Goal: Communication & Community: Answer question/provide support

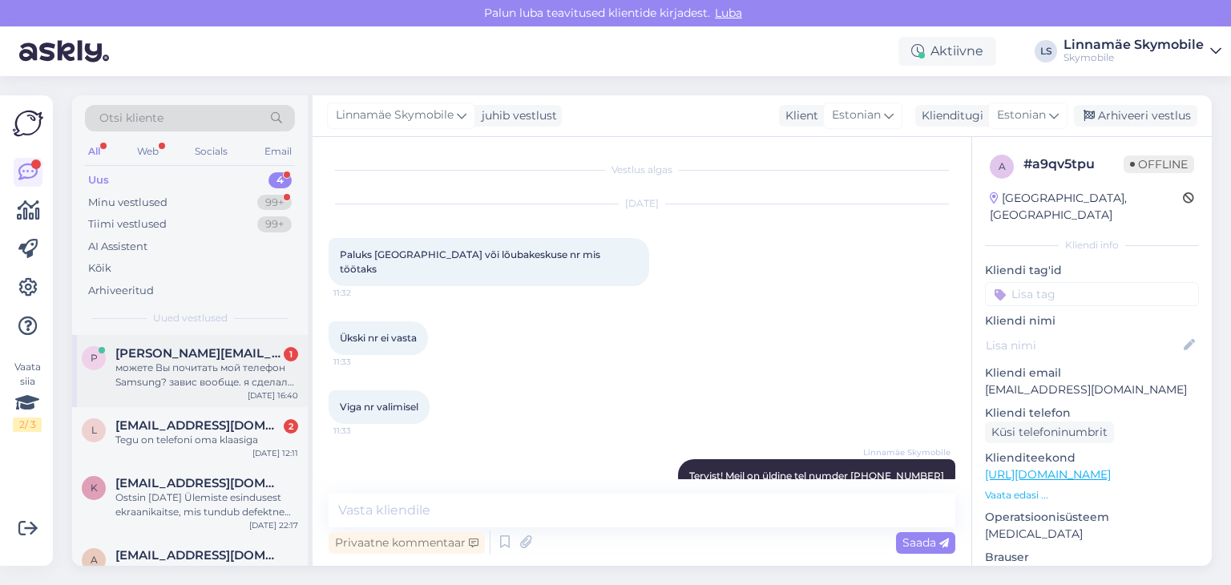
scroll to position [17, 0]
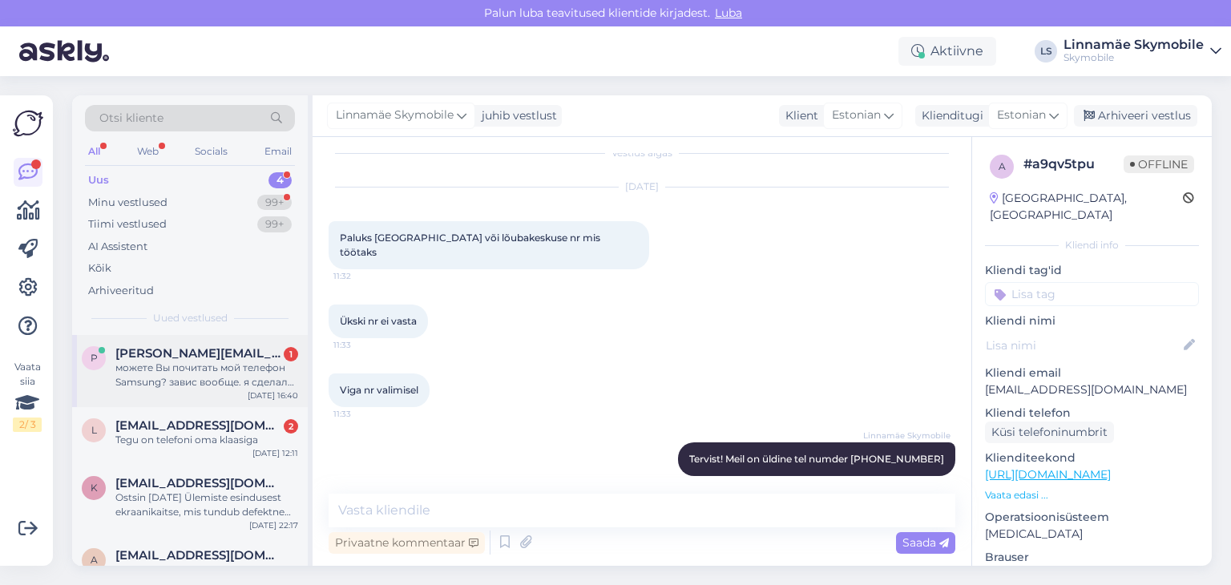
click at [222, 373] on div "можете Вы почитать мой телефон Samsung? завис вообще. я сделал обновление и все" at bounding box center [206, 375] width 183 height 29
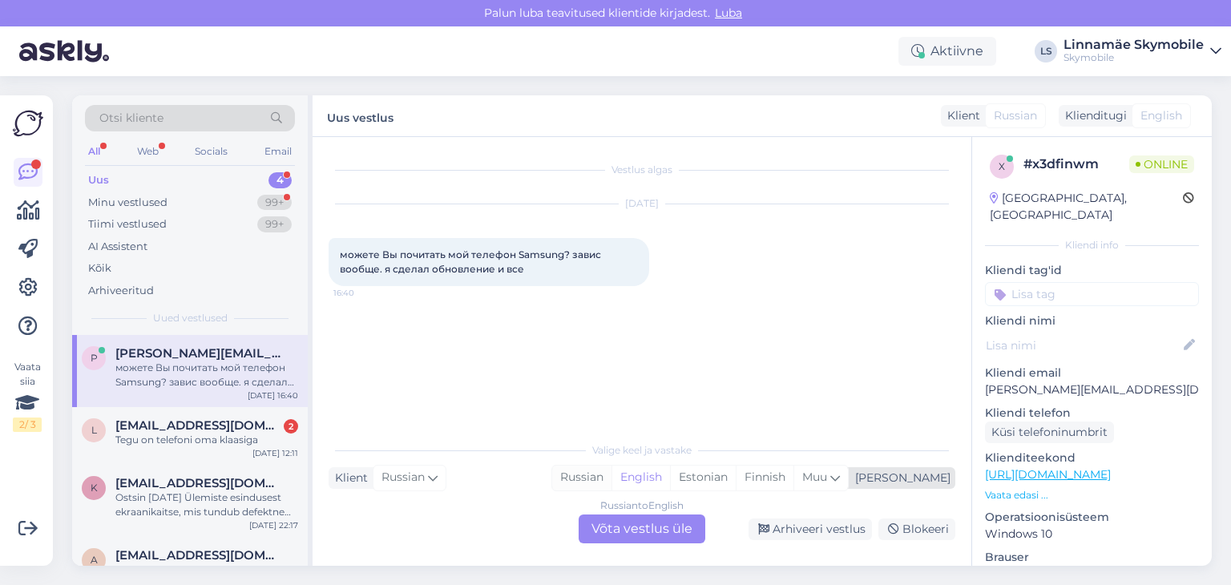
click at [612, 479] on div "Russian" at bounding box center [581, 478] width 59 height 24
click at [1064, 282] on input at bounding box center [1092, 294] width 214 height 24
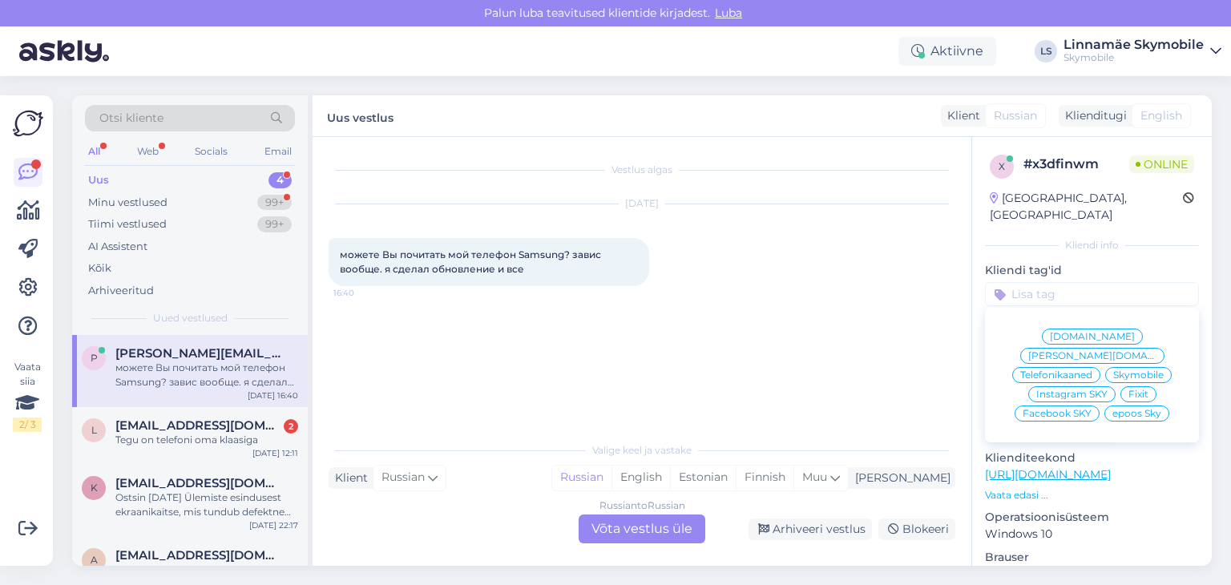
click at [1126, 370] on span "Skymobile" at bounding box center [1139, 375] width 51 height 10
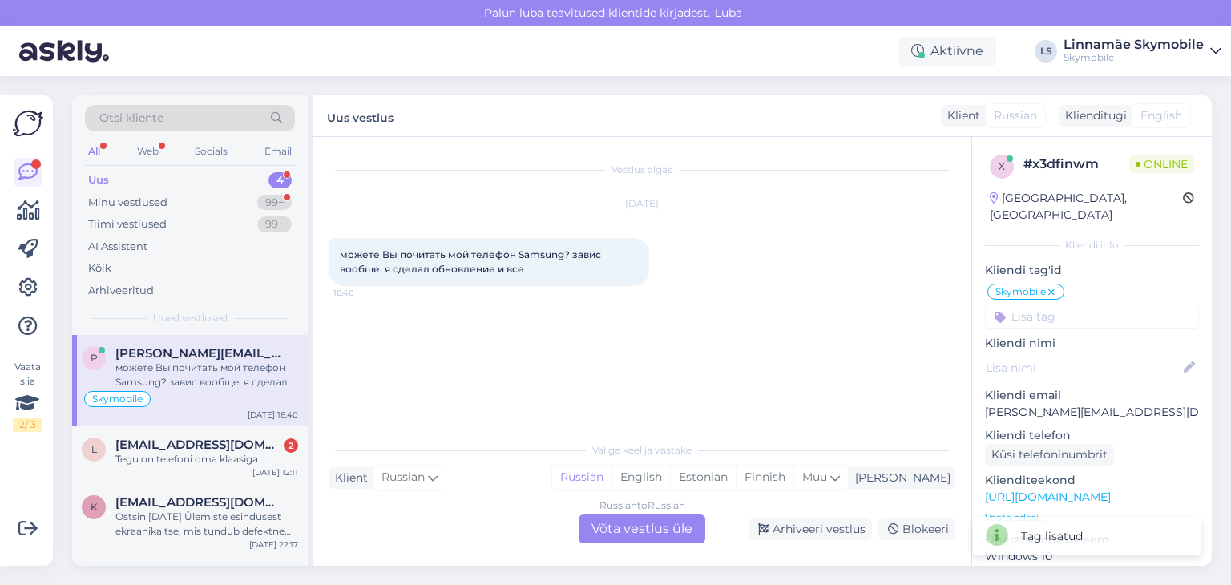
click at [617, 532] on div "Russian to Russian Võta vestlus üle" at bounding box center [642, 529] width 127 height 29
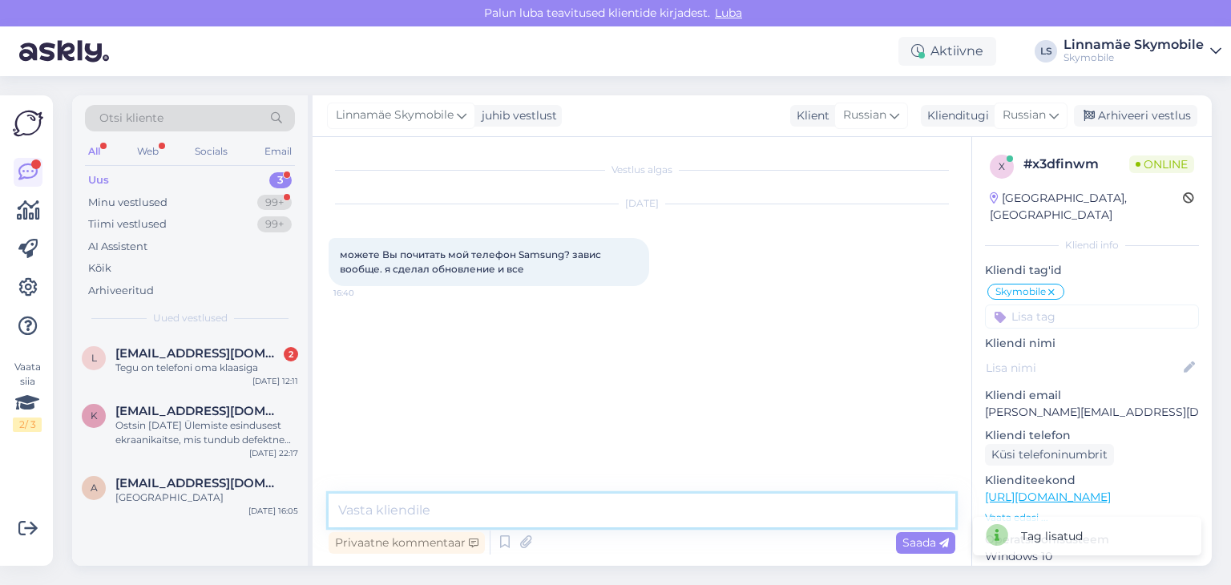
click at [590, 510] on textarea at bounding box center [642, 511] width 627 height 34
type textarea "P"
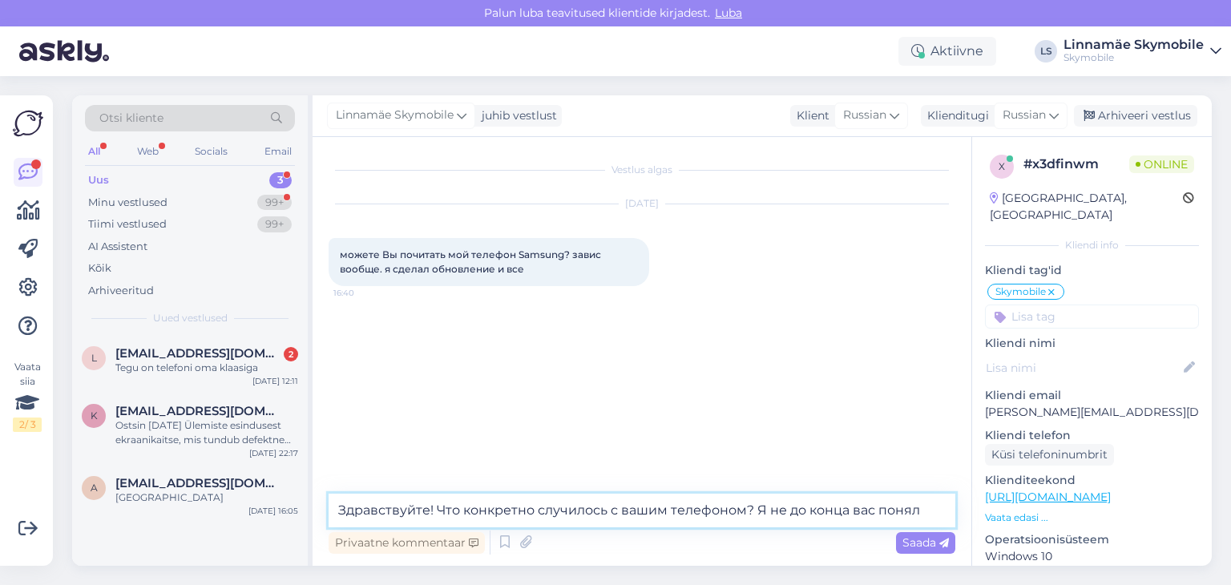
type textarea "Здравствуйте! Что конкретно случилось с вашим телефоном? Я не до конца вас поня…"
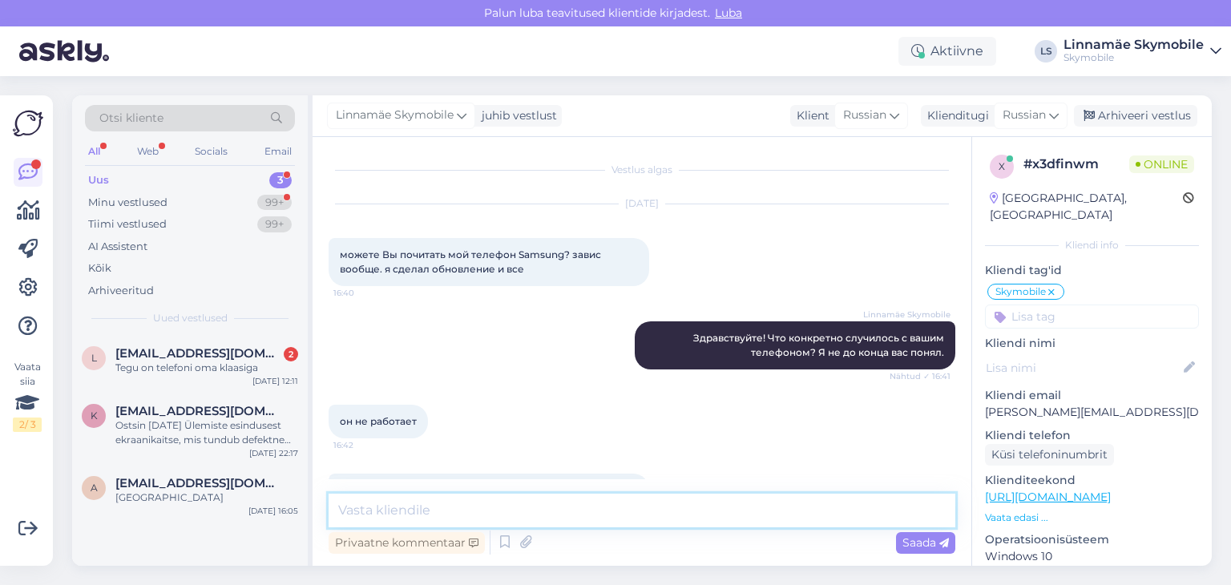
scroll to position [46, 0]
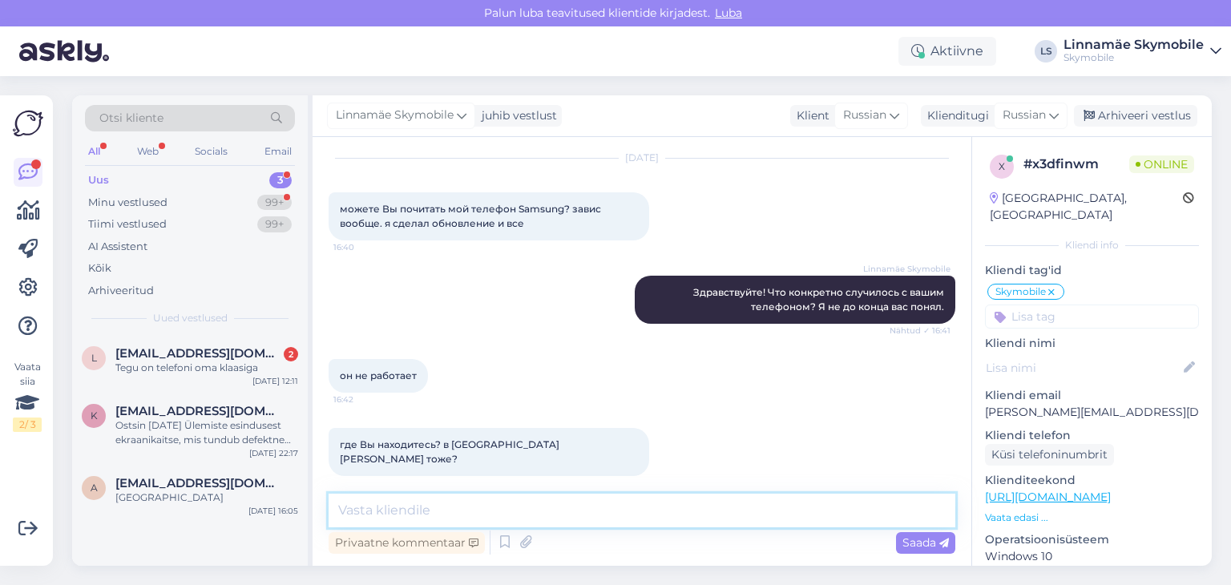
click at [417, 502] on textarea at bounding box center [642, 511] width 627 height 34
type textarea "Да, там мы тоже есть"
